Goal: Contribute content: Contribute content

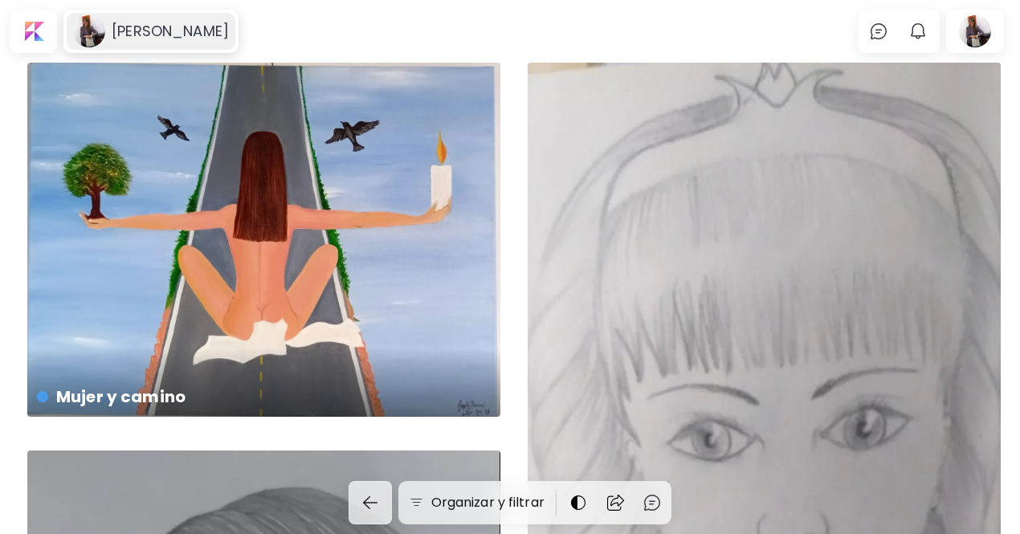
click at [177, 39] on h6 "[PERSON_NAME]" at bounding box center [170, 31] width 117 height 19
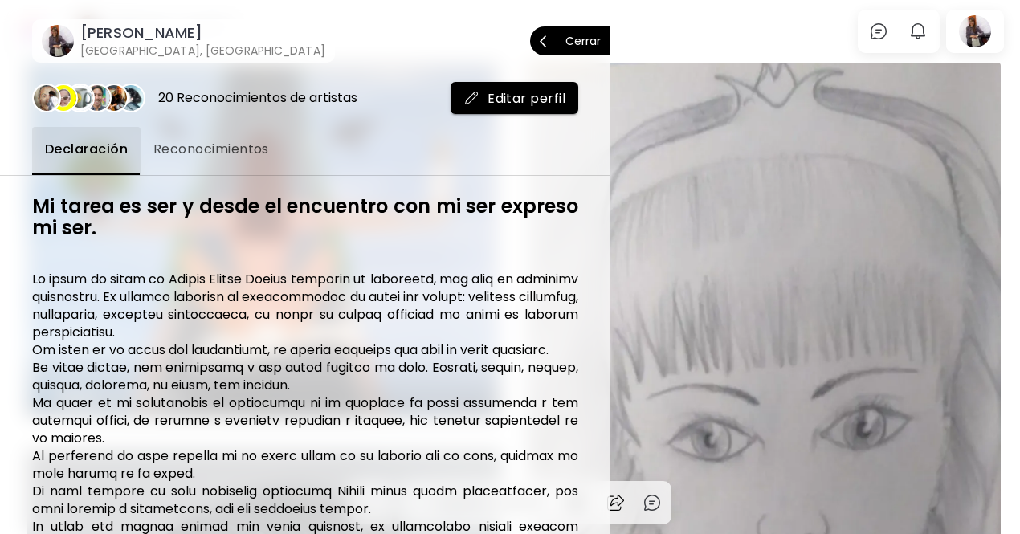
click at [593, 39] on button "Cerrar" at bounding box center [570, 40] width 80 height 29
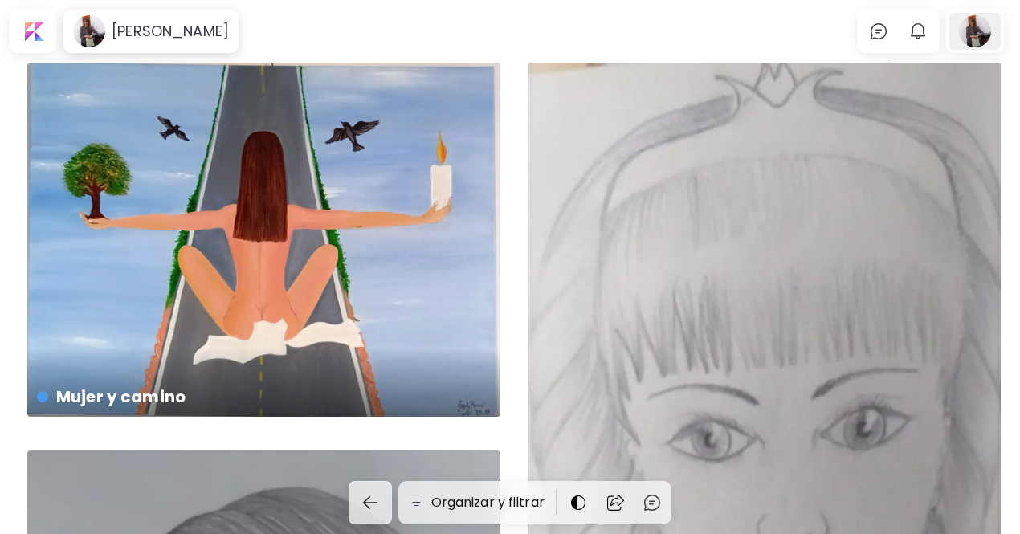
click at [990, 27] on div at bounding box center [974, 31] width 51 height 37
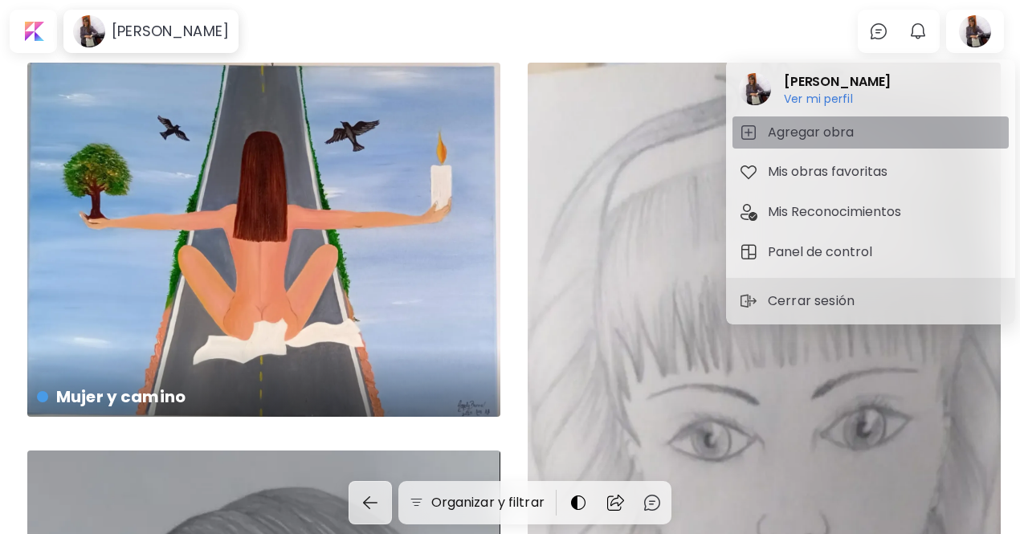
click at [870, 132] on span "Agregar obra" at bounding box center [870, 132] width 263 height 19
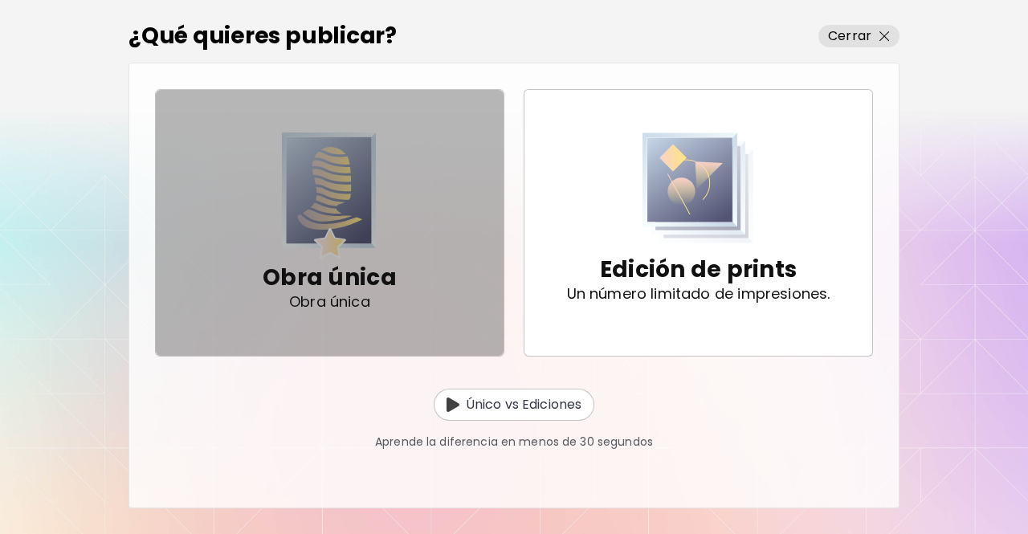
click at [322, 243] on img "button" at bounding box center [329, 195] width 95 height 126
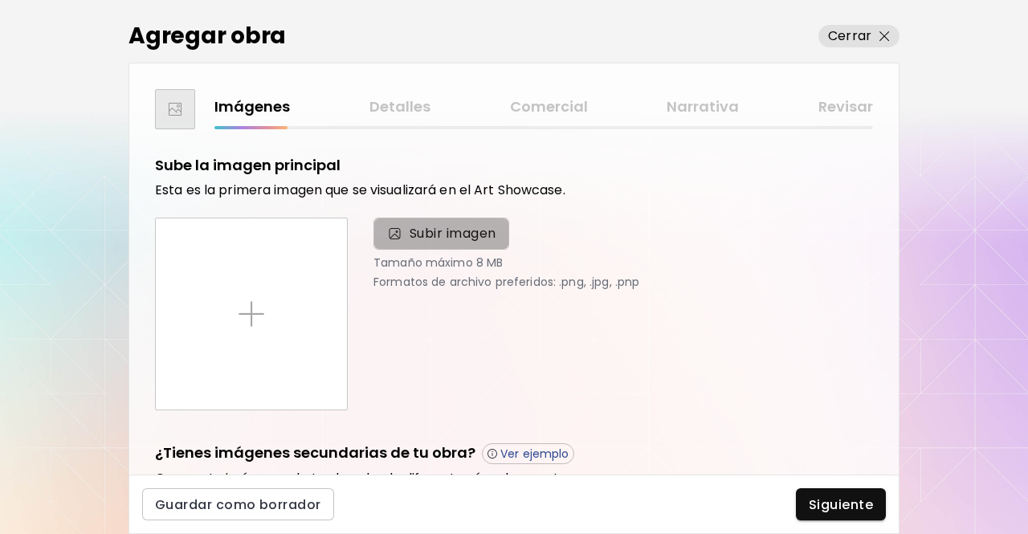
click at [453, 232] on span "Subir imagen" at bounding box center [452, 233] width 87 height 19
click at [0, 0] on input "Subir imagen" at bounding box center [0, 0] width 0 height 0
click at [477, 243] on span "Subir imagen" at bounding box center [441, 234] width 136 height 32
click at [0, 0] on input "Subir imagen" at bounding box center [0, 0] width 0 height 0
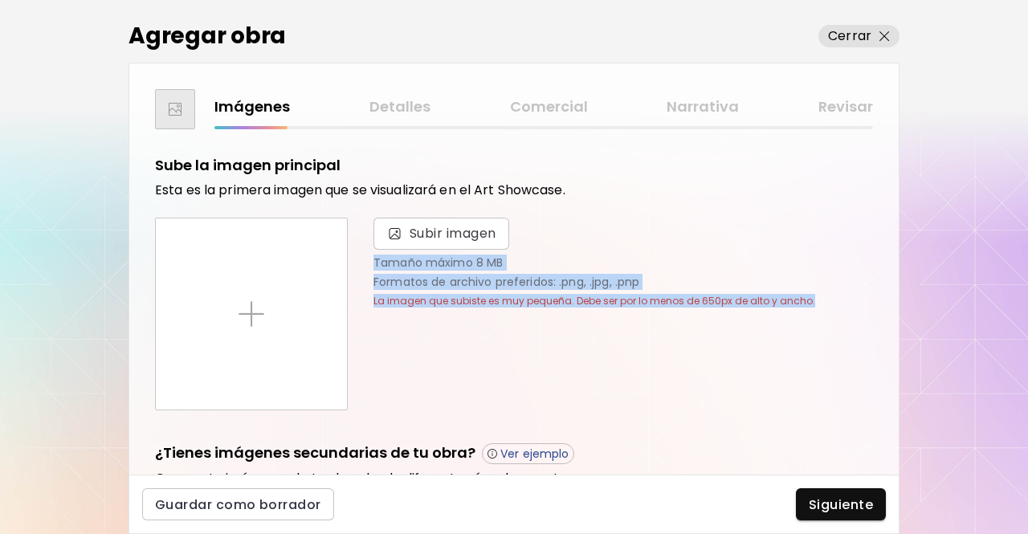
drag, startPoint x: 890, startPoint y: 207, endPoint x: 891, endPoint y: 346, distance: 138.9
click at [891, 346] on div "Sube la imagen principal Esta es la primera imagen que se visualizará en el Art…" at bounding box center [513, 301] width 769 height 345
click at [666, 339] on div "Subir imagen Tamaño máximo 8 MB Formatos de archivo preferidos: .png, .jpg, .pn…" at bounding box center [613, 314] width 519 height 193
